Goal: Task Accomplishment & Management: Manage account settings

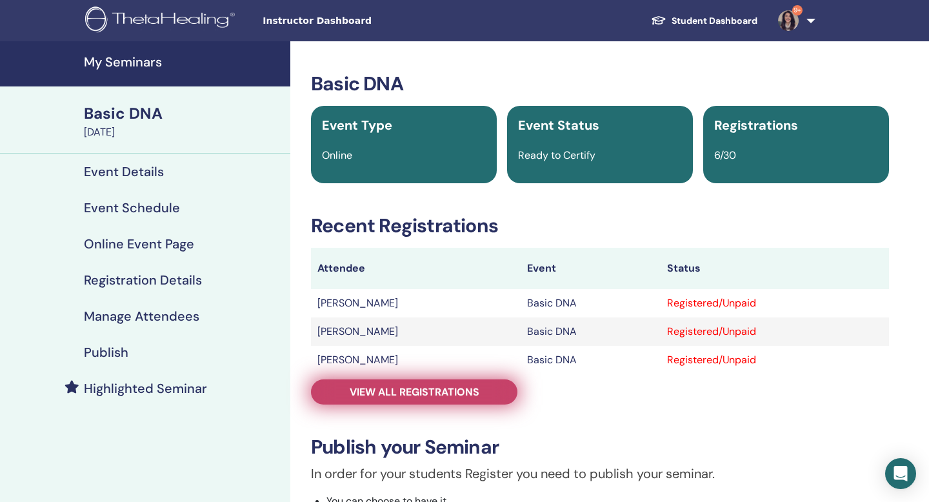
click at [444, 397] on span "View all registrations" at bounding box center [415, 392] width 130 height 14
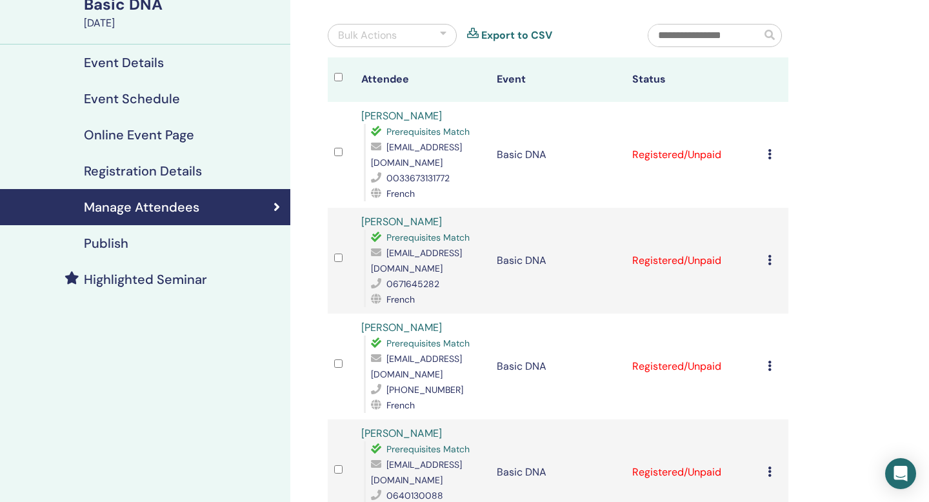
scroll to position [99, 0]
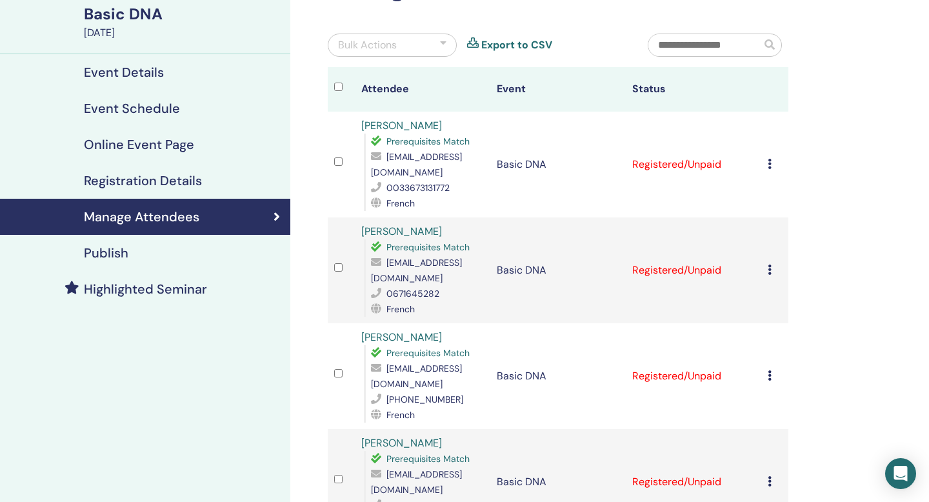
click at [767, 166] on icon at bounding box center [769, 164] width 4 height 10
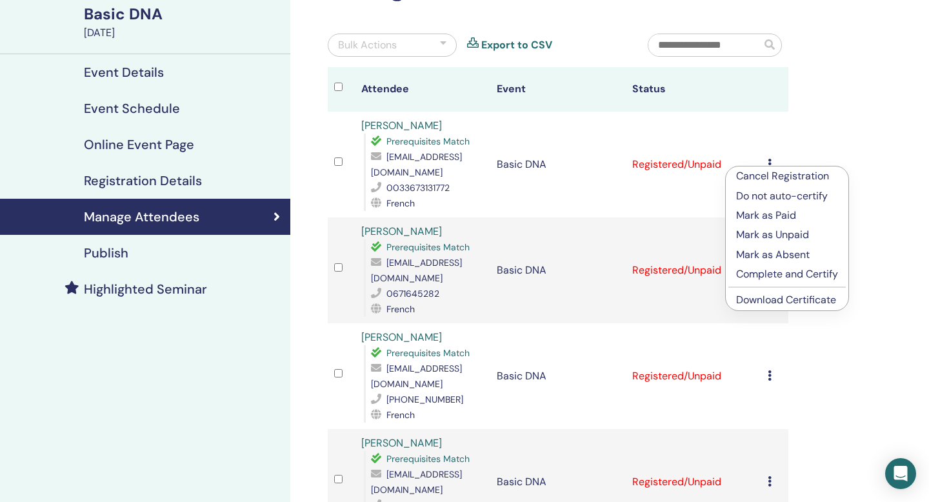
click at [762, 273] on p "Complete and Certify" at bounding box center [787, 273] width 102 height 15
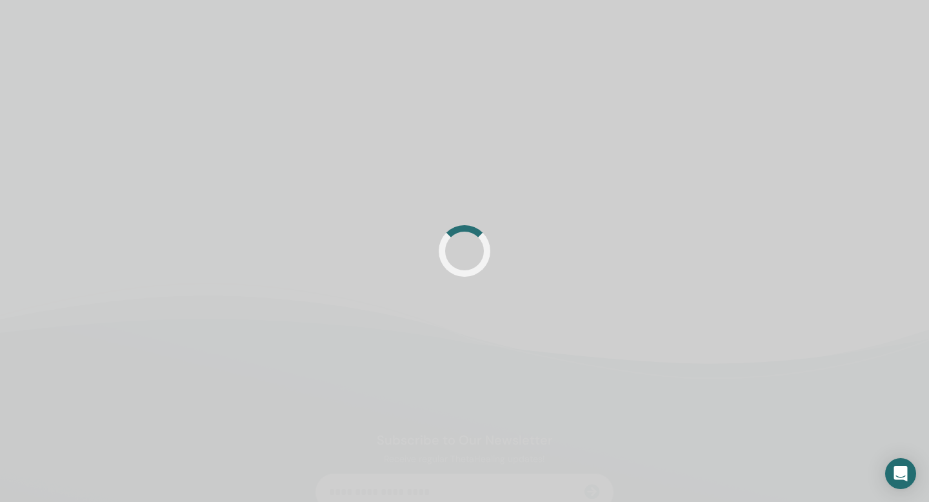
scroll to position [99, 0]
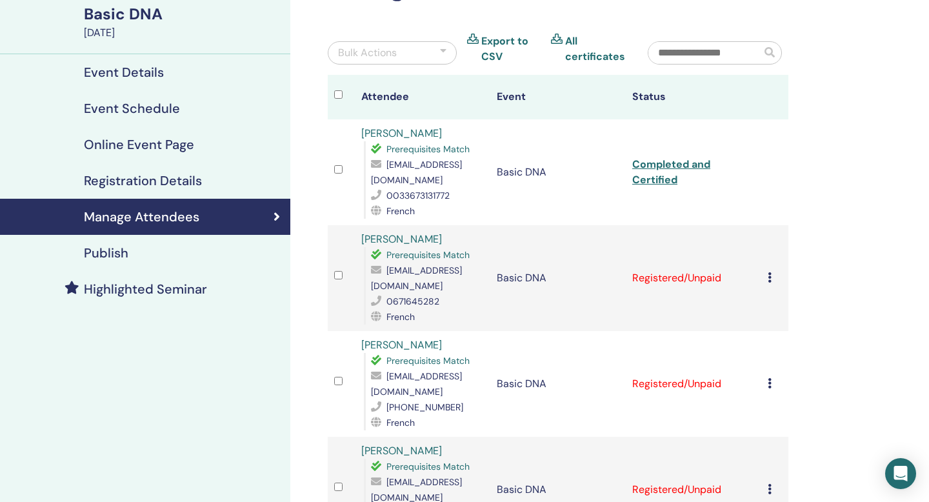
click at [771, 277] on div "Cancel Registration Do not auto-certify Mark as Paid Mark as Unpaid Mark as Abs…" at bounding box center [774, 277] width 14 height 15
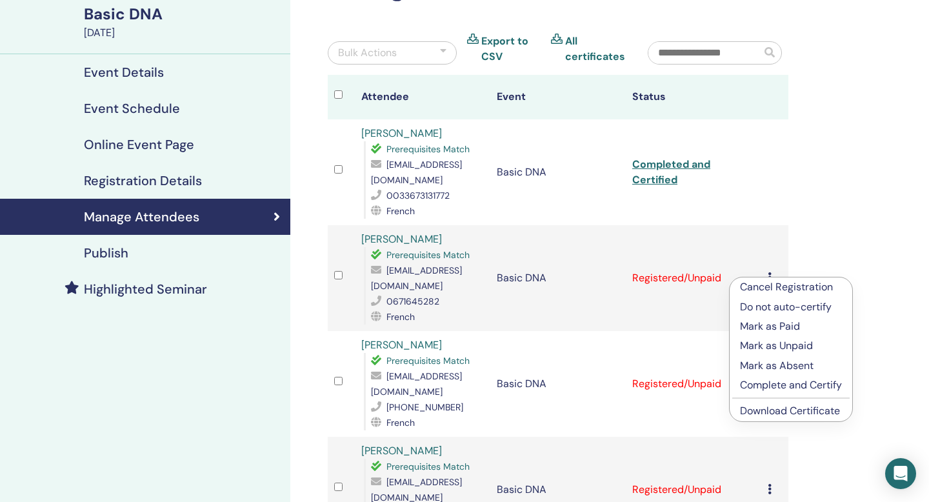
click at [771, 384] on p "Complete and Certify" at bounding box center [791, 384] width 102 height 15
